Goal: Information Seeking & Learning: Learn about a topic

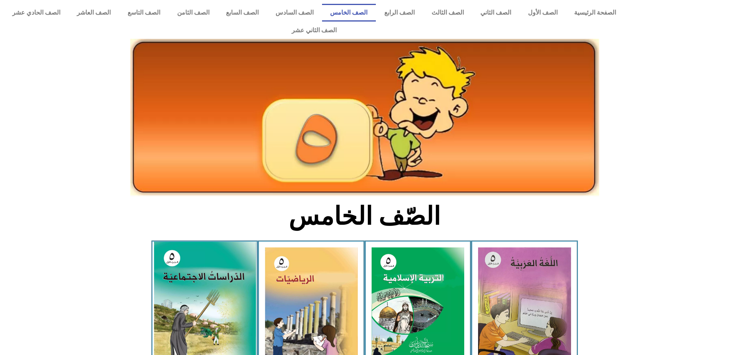
click at [229, 262] on img at bounding box center [204, 305] width 102 height 126
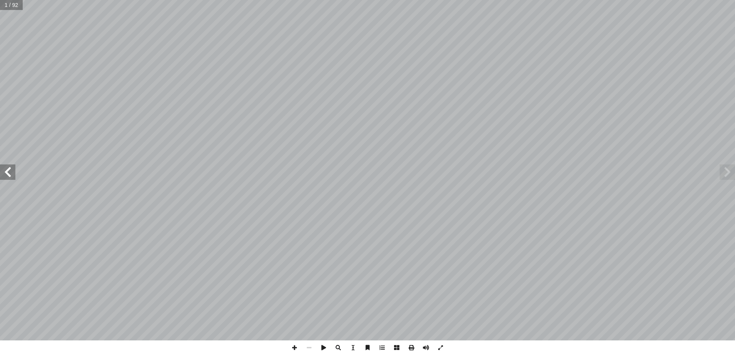
click at [5, 172] on span at bounding box center [7, 171] width 15 height 15
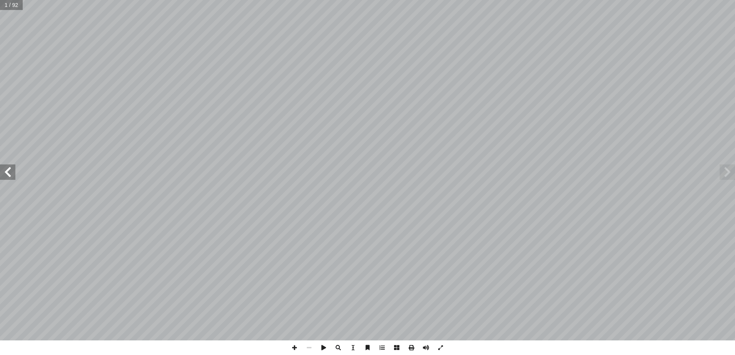
click at [5, 172] on span at bounding box center [7, 171] width 15 height 15
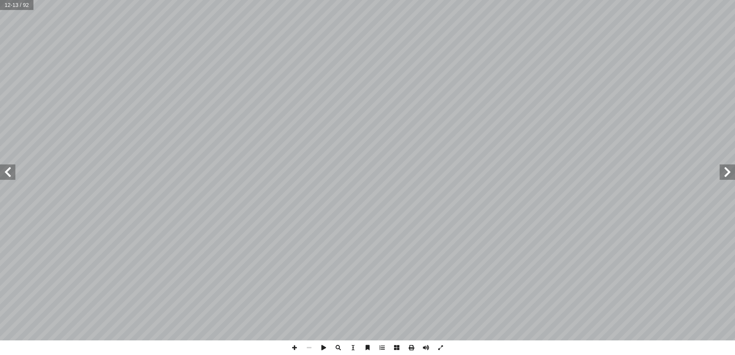
click at [5, 172] on span at bounding box center [7, 171] width 15 height 15
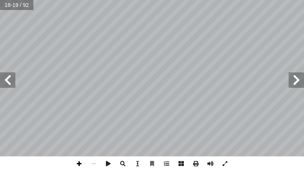
click at [76, 164] on span at bounding box center [79, 163] width 15 height 15
click at [78, 163] on span at bounding box center [79, 163] width 15 height 15
click at [93, 163] on span at bounding box center [93, 163] width 15 height 15
click at [13, 83] on span at bounding box center [7, 79] width 15 height 15
click at [115, 158] on div "١٦ . ِ ة ّ لمائي � ِ حات ّ لمسط � ِ شكال أ على � ً مثلة أ � - أ � نا. ِ في حيات…" at bounding box center [152, 85] width 304 height 171
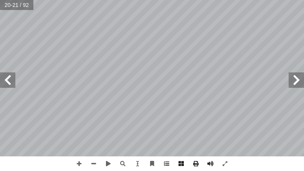
click at [13, 81] on span at bounding box center [7, 79] width 15 height 15
click at [81, 163] on span at bounding box center [79, 163] width 15 height 15
click at [93, 165] on span at bounding box center [93, 163] width 15 height 15
